Goal: Task Accomplishment & Management: Use online tool/utility

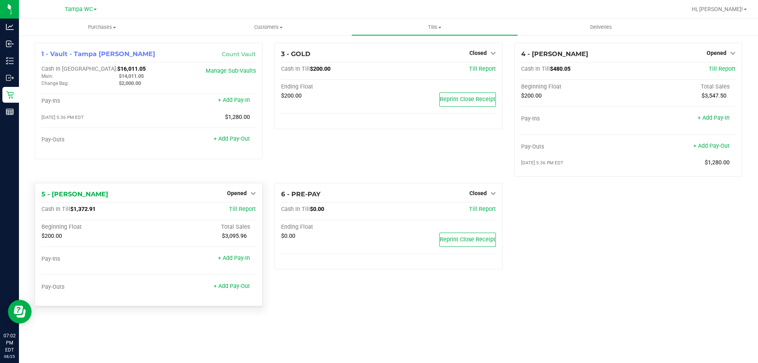
click at [246, 190] on div "Opened" at bounding box center [241, 192] width 29 height 9
click at [244, 195] on span "Opened" at bounding box center [237, 193] width 20 height 6
click at [239, 209] on link "Close Till" at bounding box center [237, 210] width 21 height 6
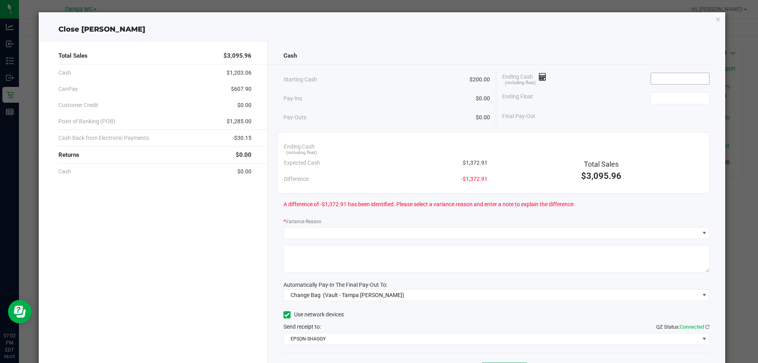
click at [669, 76] on input at bounding box center [680, 78] width 58 height 11
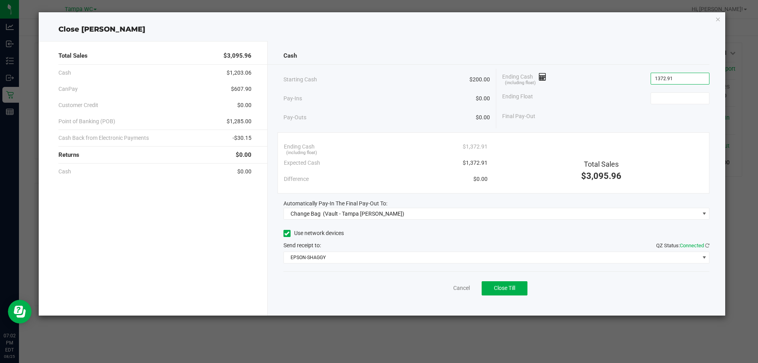
type input "$1,372.91"
type input "$200.00"
click at [608, 113] on div "Final Pay-Out $1,172.91" at bounding box center [605, 116] width 207 height 16
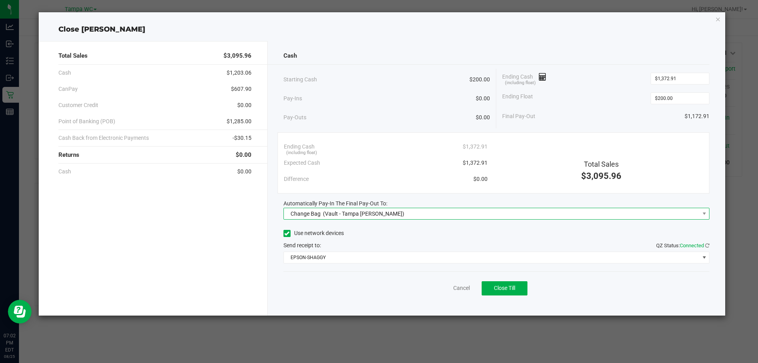
click at [360, 213] on span "(Vault - Tampa Fowler)" at bounding box center [363, 213] width 81 height 6
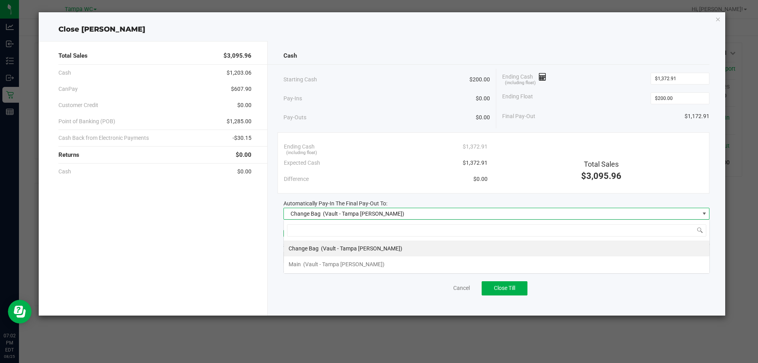
scroll to position [12, 426]
drag, startPoint x: 343, startPoint y: 259, endPoint x: 385, endPoint y: 240, distance: 45.6
click at [344, 258] on div "Main (Vault - Tampa Fowler)" at bounding box center [337, 264] width 96 height 14
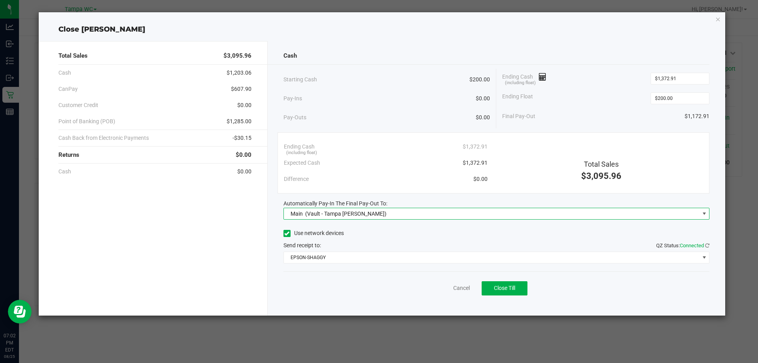
click at [394, 238] on div "Use network devices" at bounding box center [497, 233] width 426 height 12
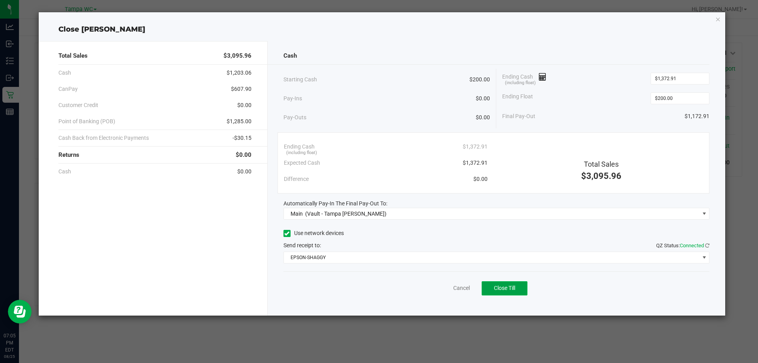
click at [509, 284] on button "Close Till" at bounding box center [505, 288] width 46 height 14
click at [440, 301] on div "Dismiss Reprint Closing Receipt" at bounding box center [497, 286] width 426 height 30
click at [436, 289] on link "Dismiss" at bounding box center [444, 288] width 19 height 8
